Goal: Transaction & Acquisition: Purchase product/service

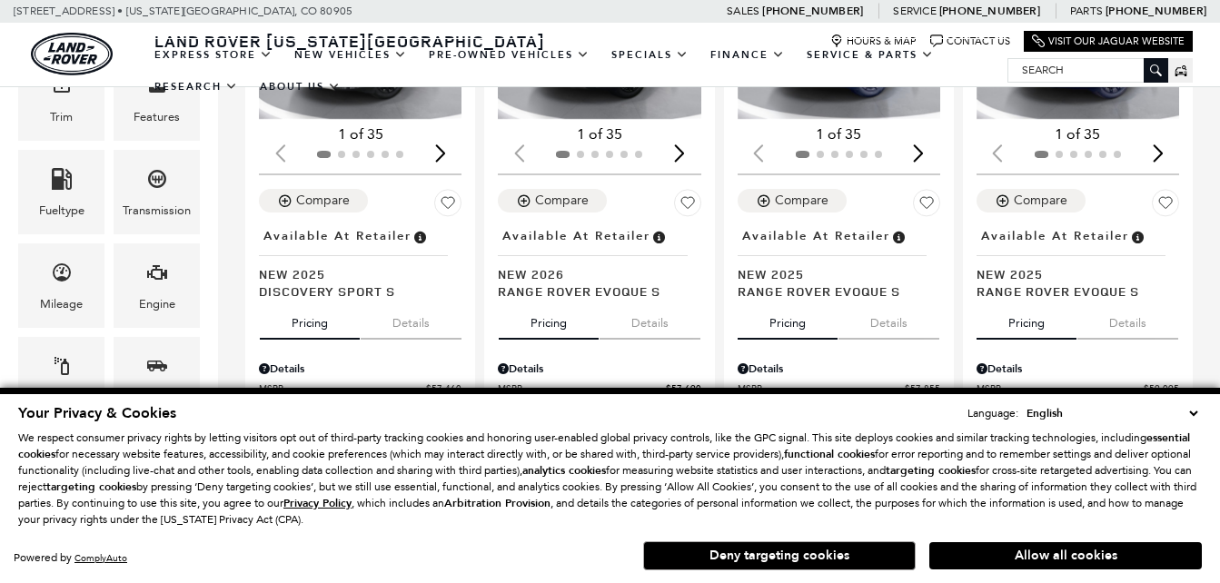
click at [1009, 549] on button "Allow all cookies" at bounding box center [1065, 555] width 272 height 27
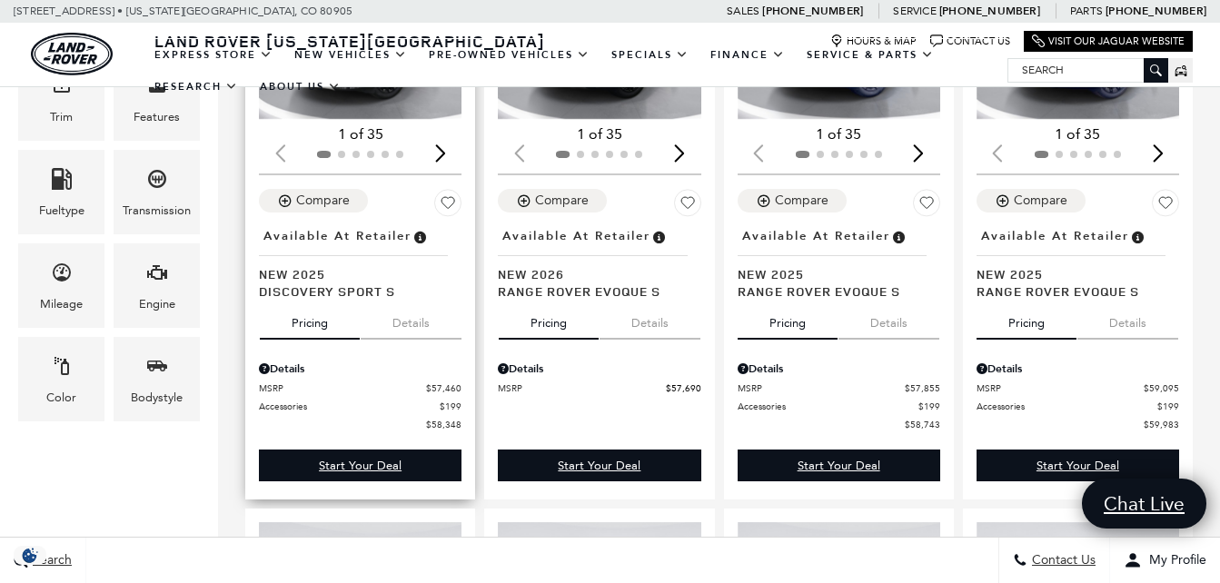
scroll to position [589, 0]
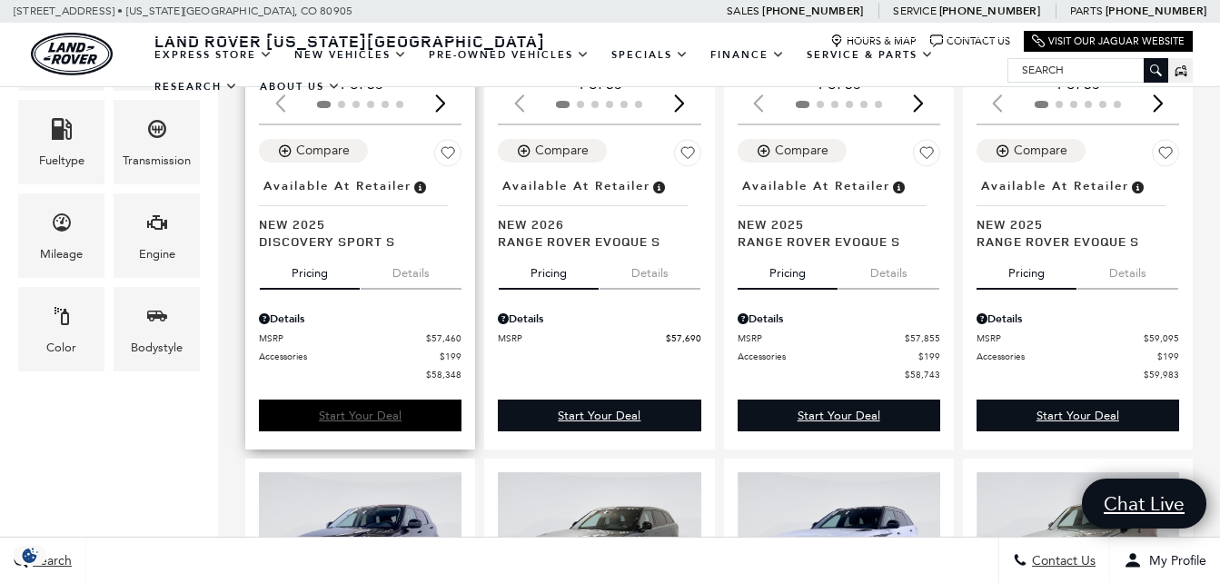
click at [384, 381] on div "Loading... (35) View All Photos 1 of 35 Compare Location : Available at Retaile…" at bounding box center [360, 175] width 230 height 549
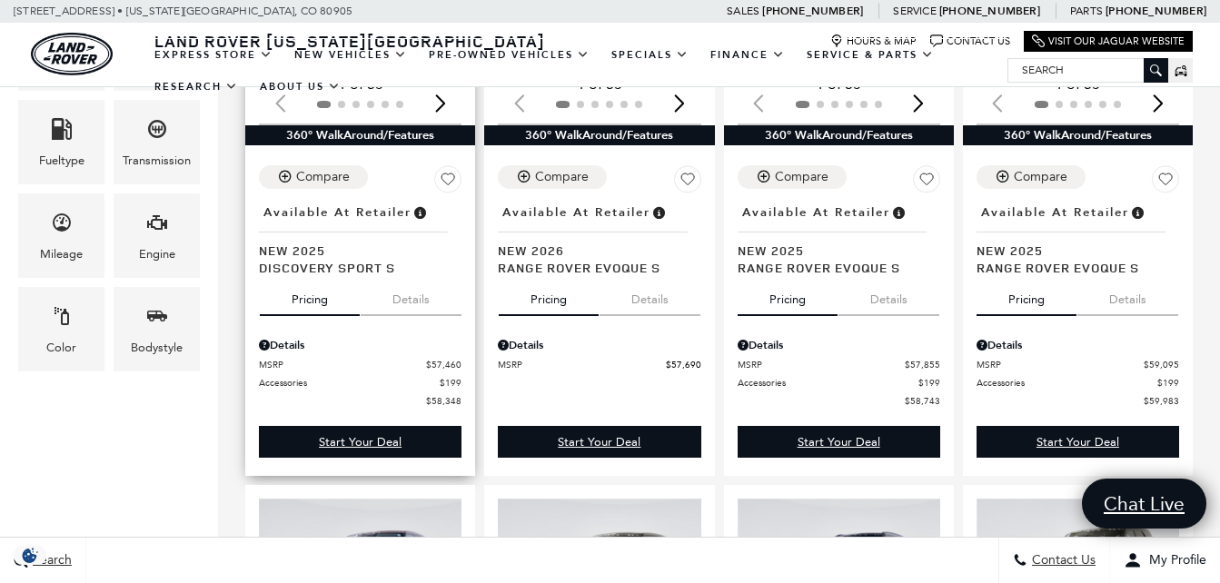
scroll to position [0, 0]
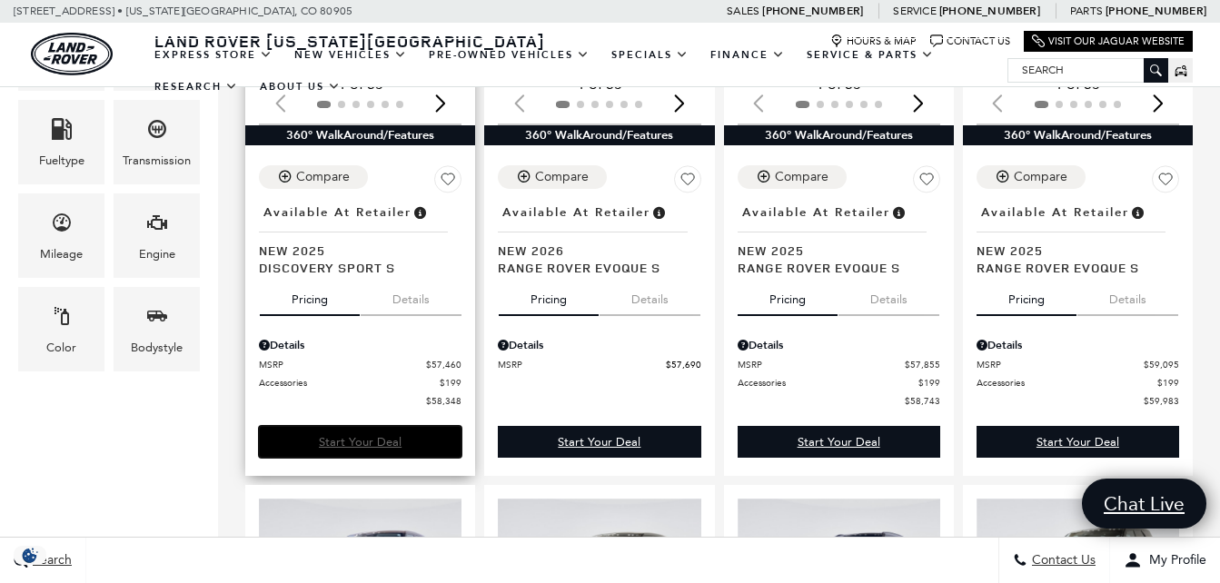
click at [401, 426] on link "Start Your Deal" at bounding box center [360, 442] width 203 height 32
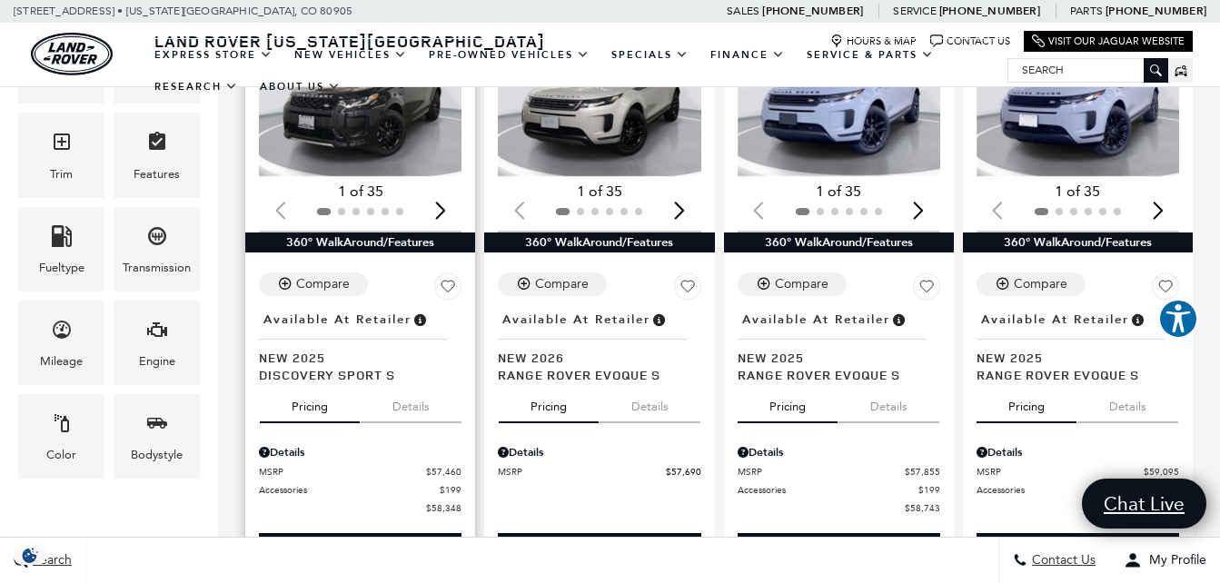
scroll to position [317, 0]
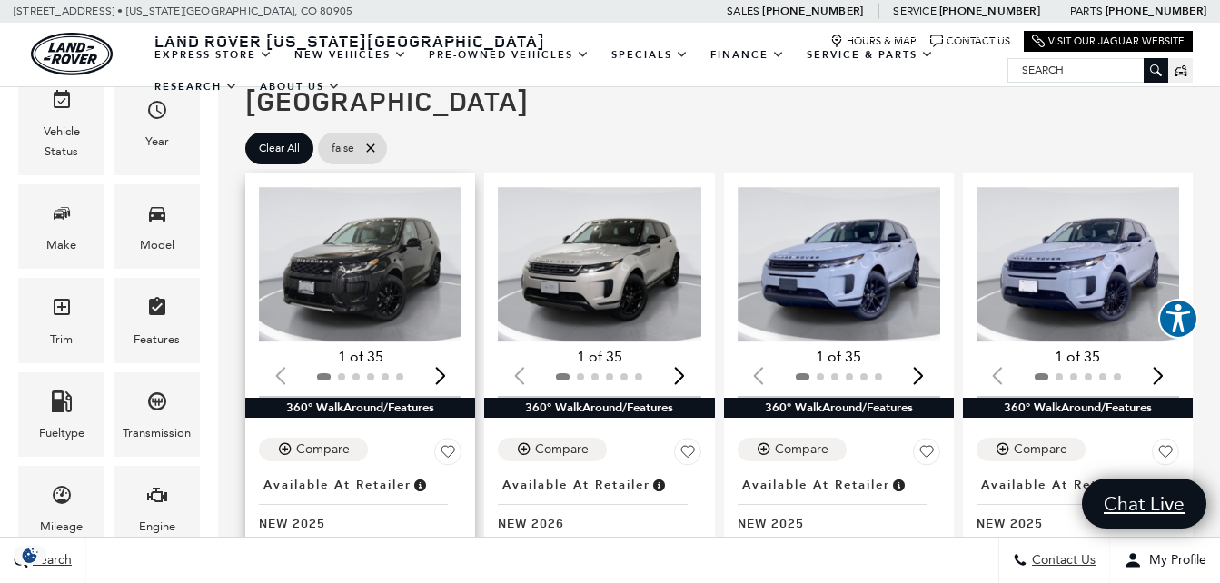
click at [381, 280] on img "1 / 2" at bounding box center [362, 264] width 206 height 154
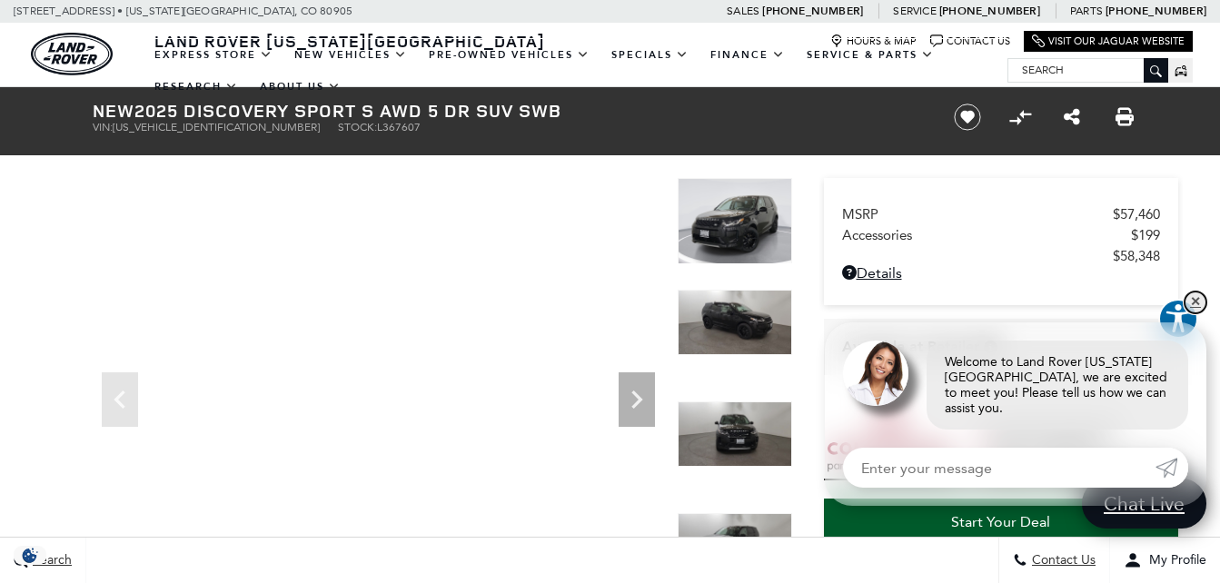
click at [1197, 313] on link "✕" at bounding box center [1195, 303] width 22 height 22
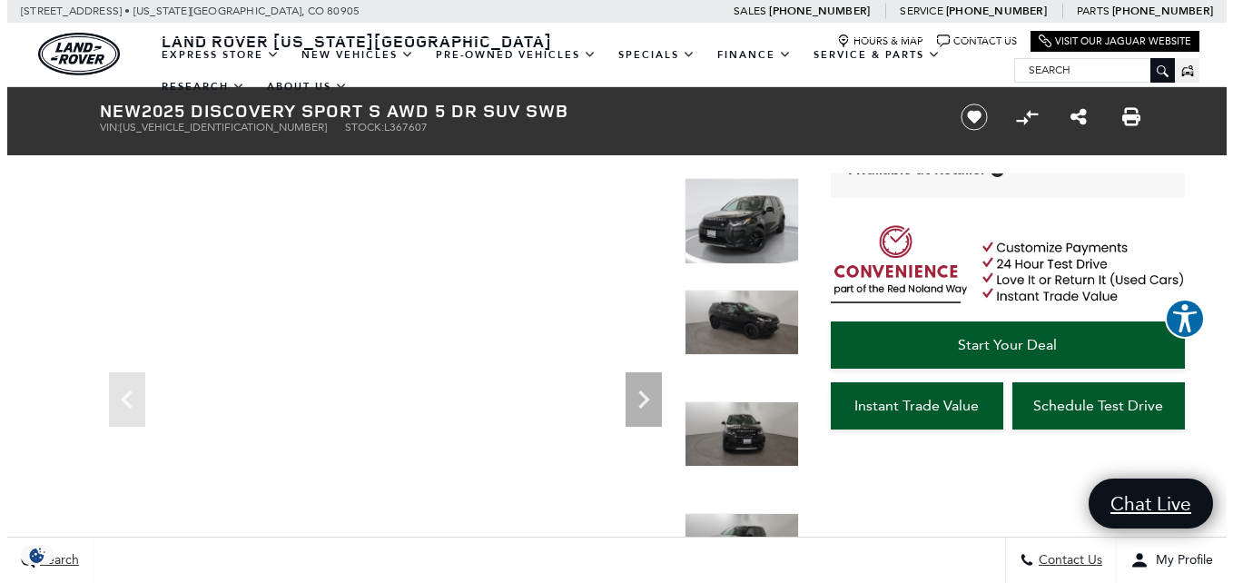
scroll to position [171, 0]
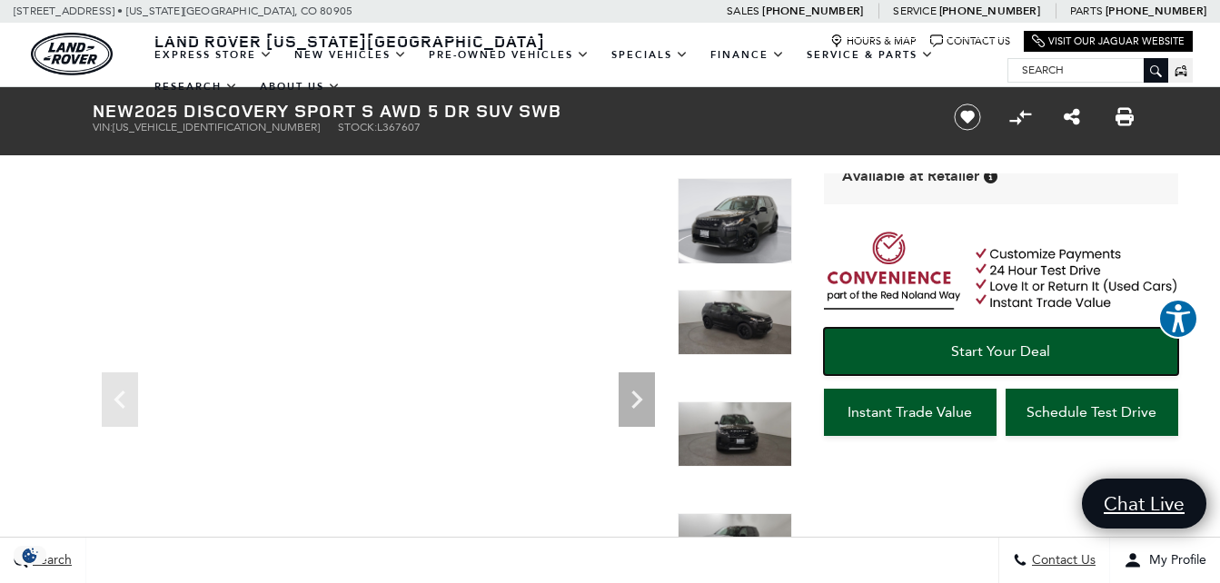
click at [951, 342] on span "Start Your Deal" at bounding box center [1000, 350] width 99 height 17
